Goal: Navigation & Orientation: Find specific page/section

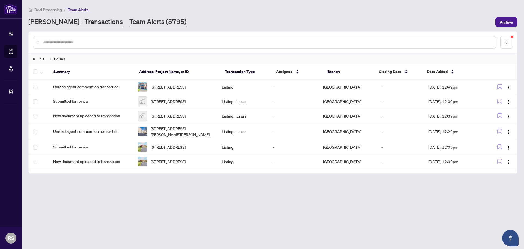
click at [61, 22] on link "[PERSON_NAME] - Transactions" at bounding box center [75, 22] width 94 height 10
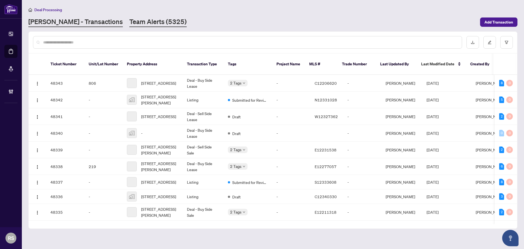
click at [129, 23] on link "Team Alerts (5325)" at bounding box center [157, 22] width 57 height 10
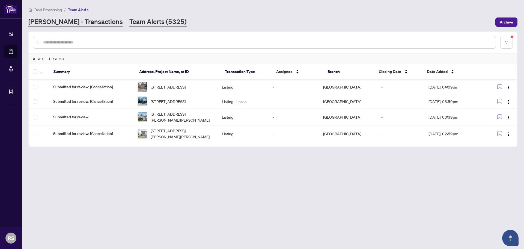
click at [49, 17] on link "[PERSON_NAME] - Transactions" at bounding box center [75, 22] width 94 height 10
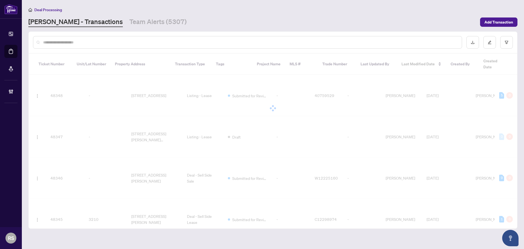
click at [65, 25] on link "[PERSON_NAME] - Transactions" at bounding box center [75, 22] width 94 height 10
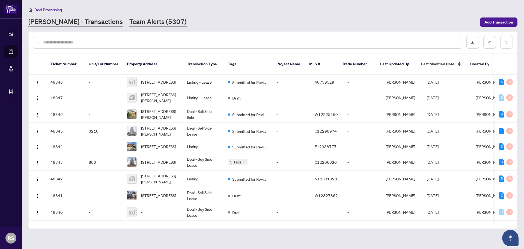
click at [136, 24] on link "Team Alerts (5307)" at bounding box center [157, 22] width 57 height 10
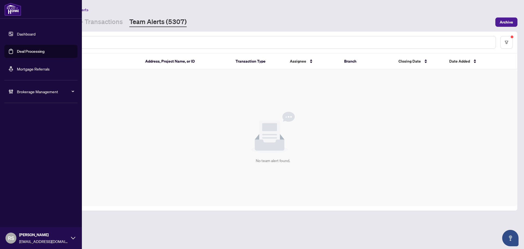
click at [12, 240] on span "RS" at bounding box center [11, 238] width 6 height 8
click at [21, 216] on span "Logout" at bounding box center [22, 216] width 12 height 9
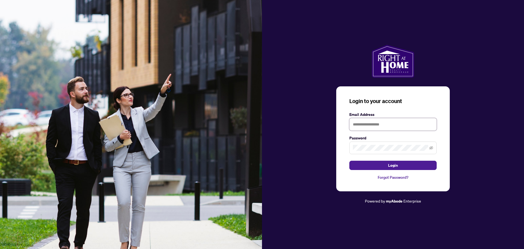
type input "**********"
